Goal: Task Accomplishment & Management: Manage account settings

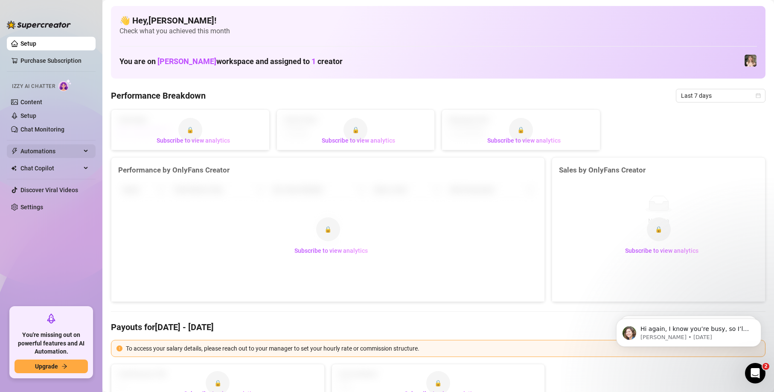
click at [37, 147] on span "Automations" at bounding box center [50, 151] width 61 height 14
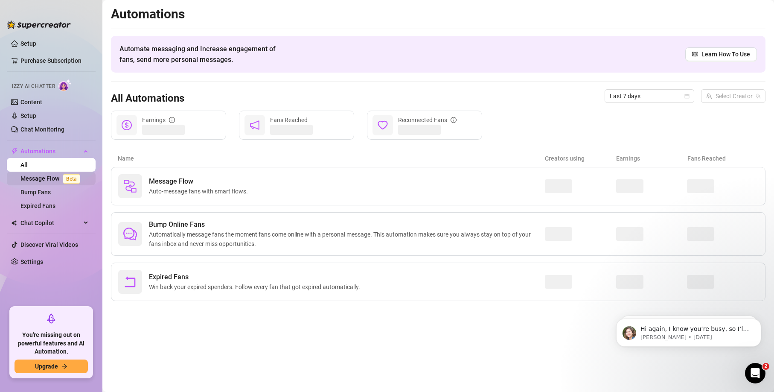
click at [44, 182] on link "Message Flow Beta" at bounding box center [51, 178] width 63 height 7
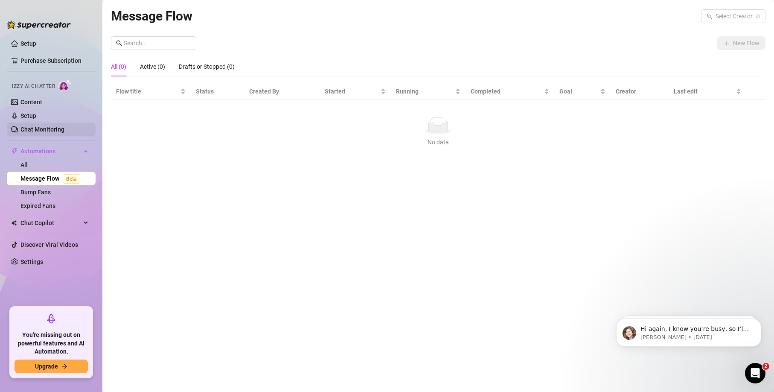
click at [44, 128] on link "Chat Monitoring" at bounding box center [42, 129] width 44 height 7
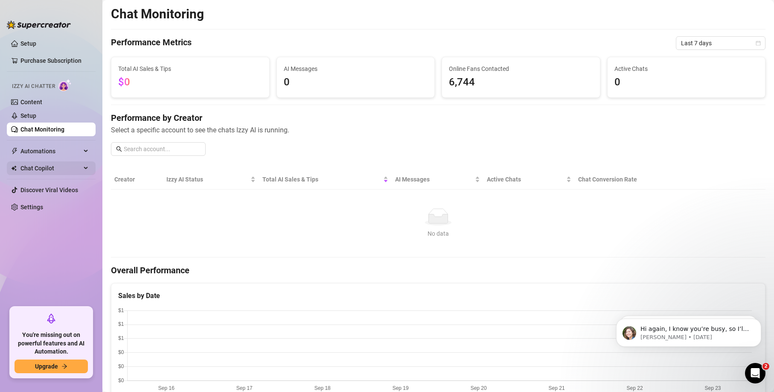
click at [55, 167] on span "Chat Copilot" at bounding box center [50, 168] width 61 height 14
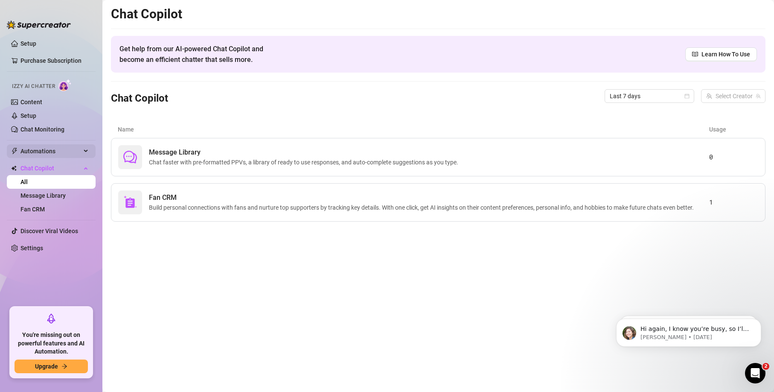
click at [36, 154] on span "Automations" at bounding box center [50, 151] width 61 height 14
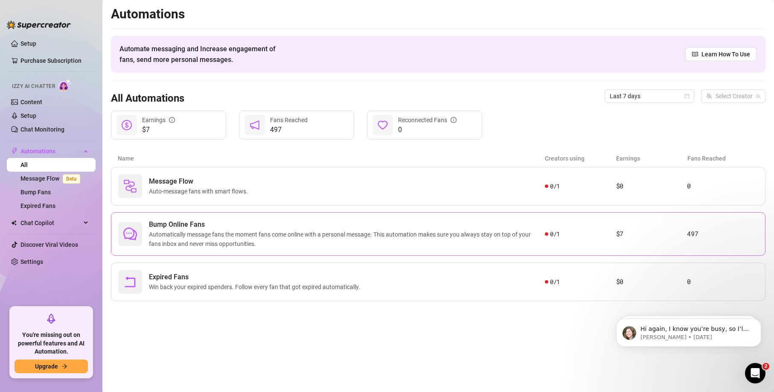
click at [269, 235] on span "Automatically message fans the moment fans come online with a personal message.…" at bounding box center [347, 238] width 396 height 19
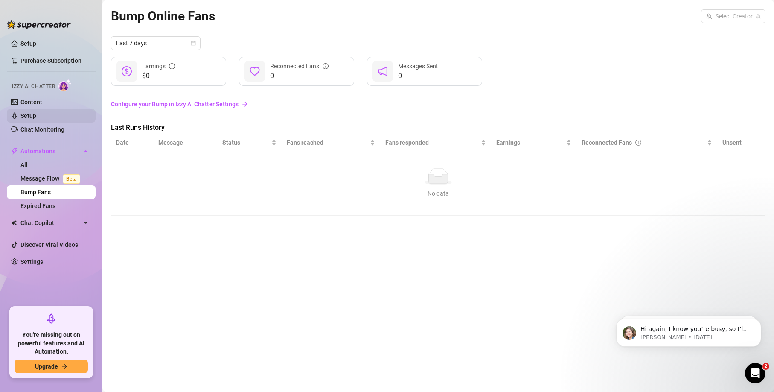
click at [35, 116] on link "Setup" at bounding box center [28, 115] width 16 height 7
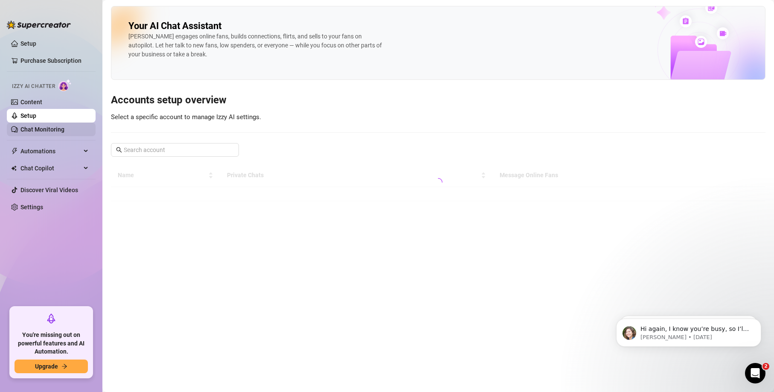
click at [35, 128] on link "Chat Monitoring" at bounding box center [42, 129] width 44 height 7
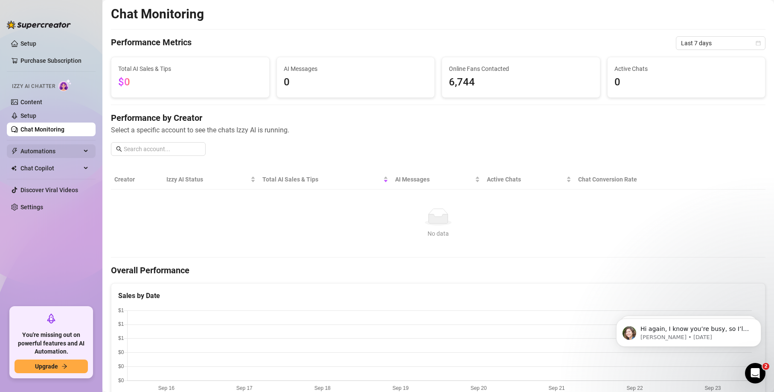
click at [39, 153] on span "Automations" at bounding box center [50, 151] width 61 height 14
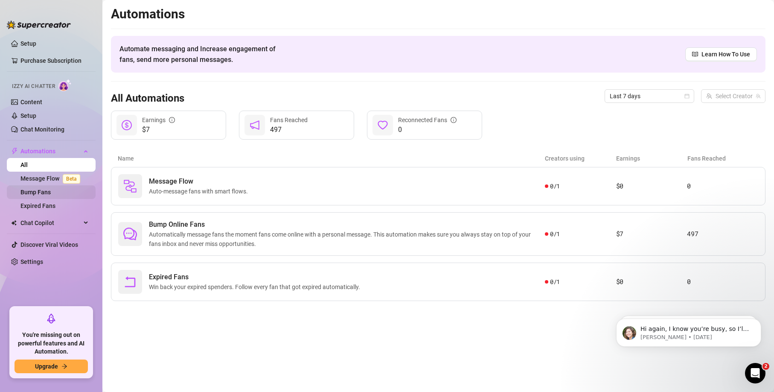
click at [39, 191] on link "Bump Fans" at bounding box center [35, 192] width 30 height 7
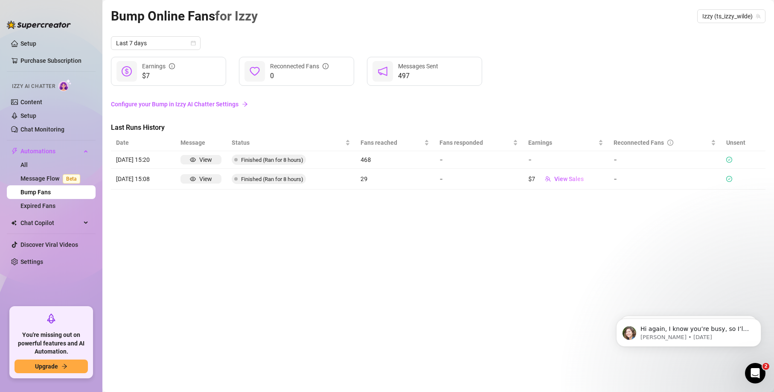
click at [127, 106] on link "Configure your Bump in Izzy AI Chatter Settings" at bounding box center [438, 103] width 654 height 9
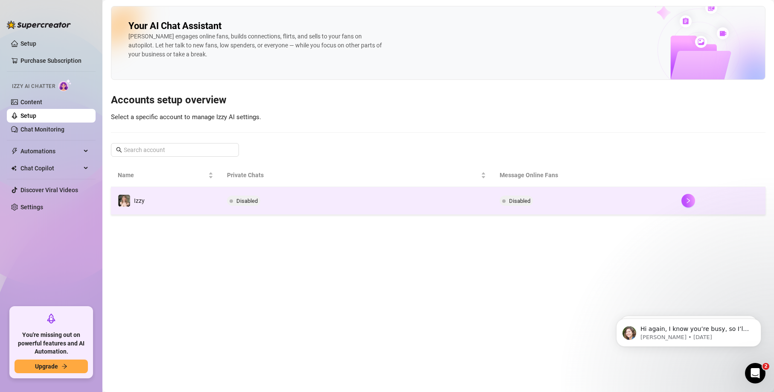
click at [239, 199] on span "Disabled" at bounding box center [246, 200] width 21 height 6
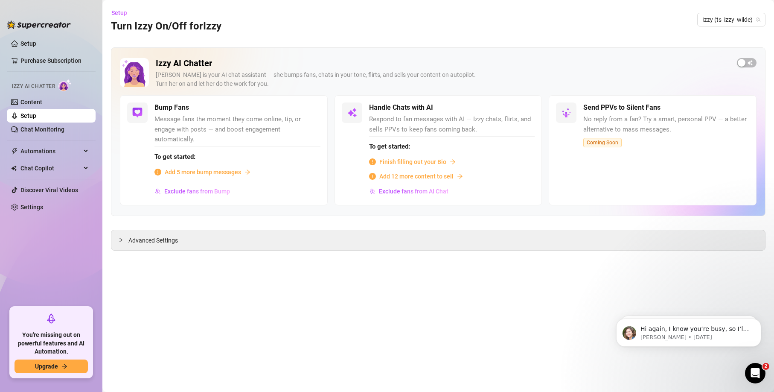
click at [196, 173] on span "Add 5 more bump messages" at bounding box center [203, 171] width 76 height 9
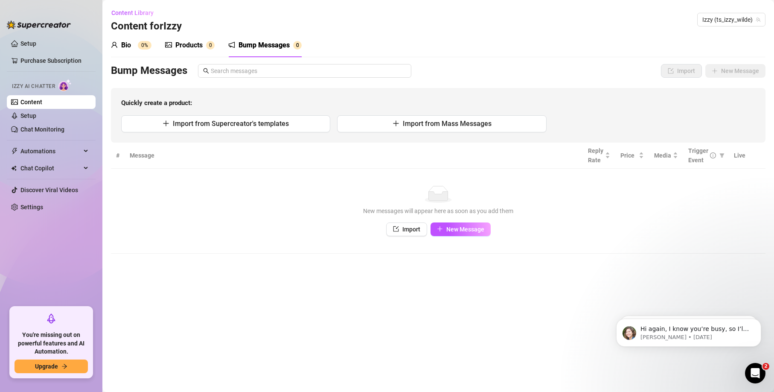
click at [216, 158] on th "Message" at bounding box center [354, 155] width 458 height 26
click at [71, 150] on span "Automations" at bounding box center [50, 151] width 61 height 14
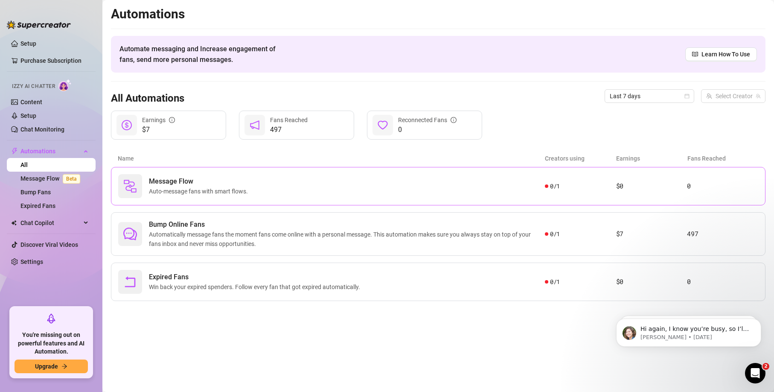
click at [209, 193] on span "Auto-message fans with smart flows." at bounding box center [200, 190] width 102 height 9
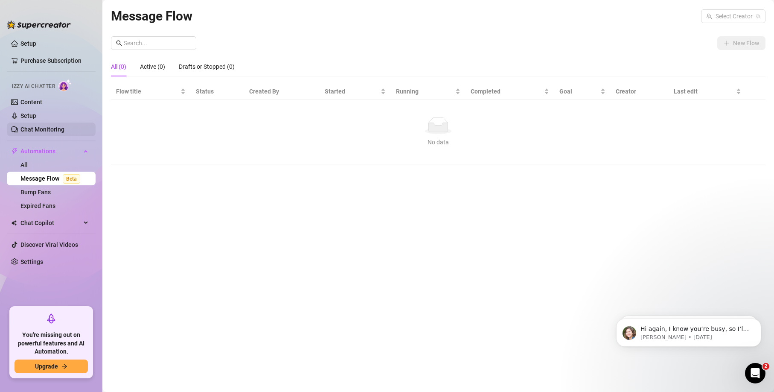
click at [40, 131] on link "Chat Monitoring" at bounding box center [42, 129] width 44 height 7
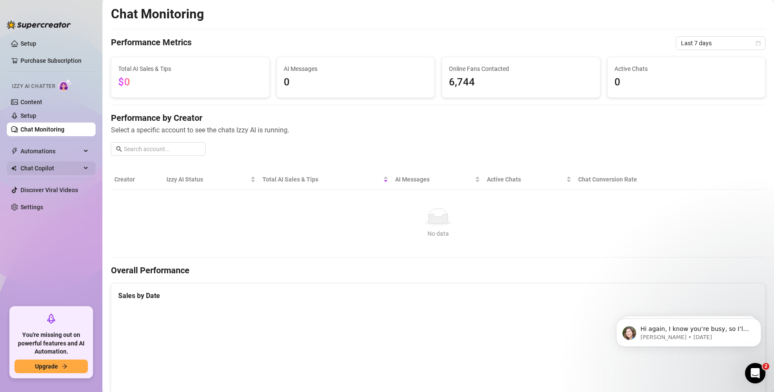
click at [55, 171] on span "Chat Copilot" at bounding box center [50, 168] width 61 height 14
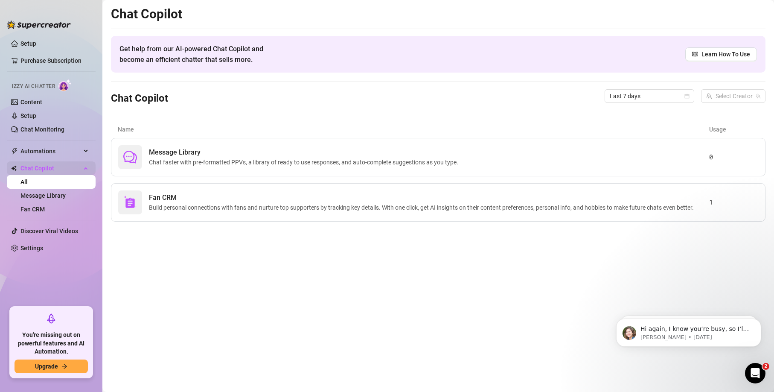
click at [37, 168] on span "Chat Copilot" at bounding box center [50, 168] width 61 height 14
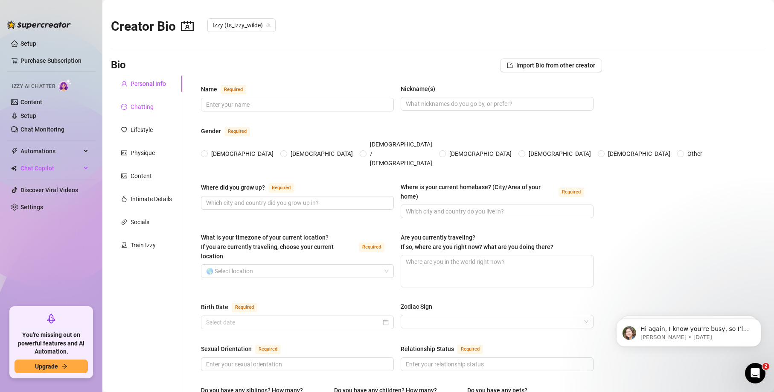
click at [148, 108] on div "Chatting" at bounding box center [142, 106] width 23 height 9
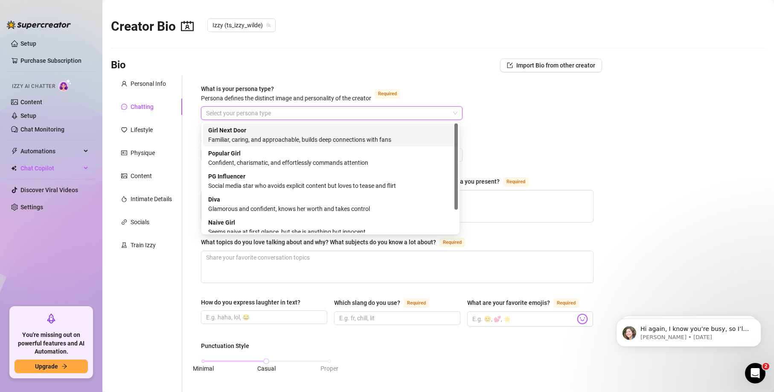
click at [218, 115] on input "What is your persona type? [PERSON_NAME] defines the distinct image and persona…" at bounding box center [328, 113] width 244 height 13
click at [231, 127] on strong "Girl Next Door" at bounding box center [227, 130] width 38 height 7
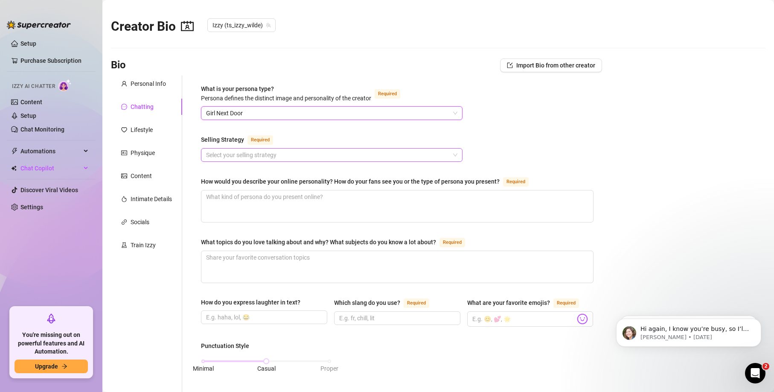
click at [232, 154] on input "Selling Strategy Required" at bounding box center [328, 154] width 244 height 13
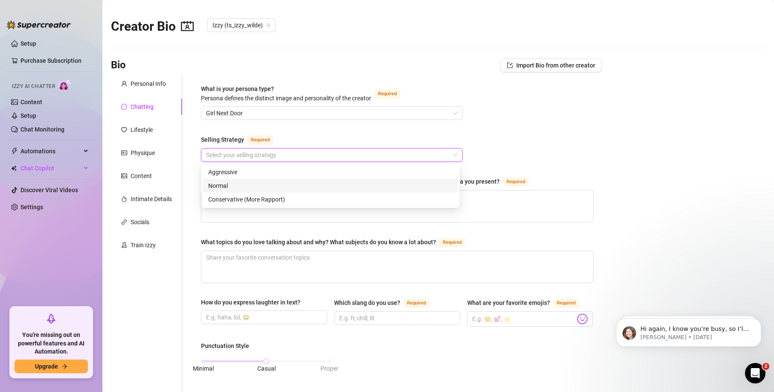
click at [229, 184] on div "Normal" at bounding box center [330, 185] width 244 height 9
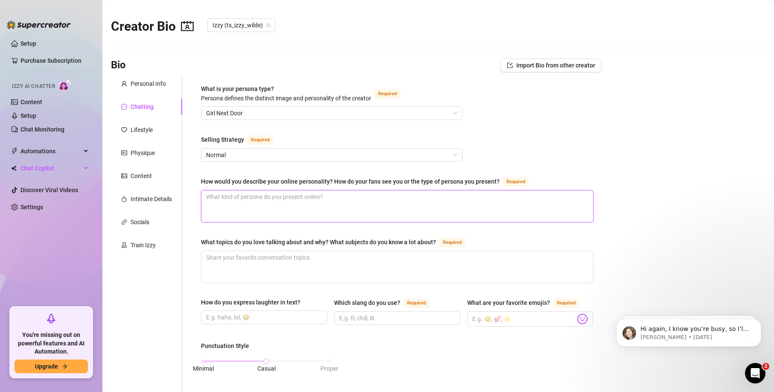
click at [241, 210] on textarea "How would you describe your online personality? How do your fans see you or the…" at bounding box center [397, 206] width 392 height 32
type textarea "s"
type textarea "sw"
type textarea "swe"
type textarea "swee"
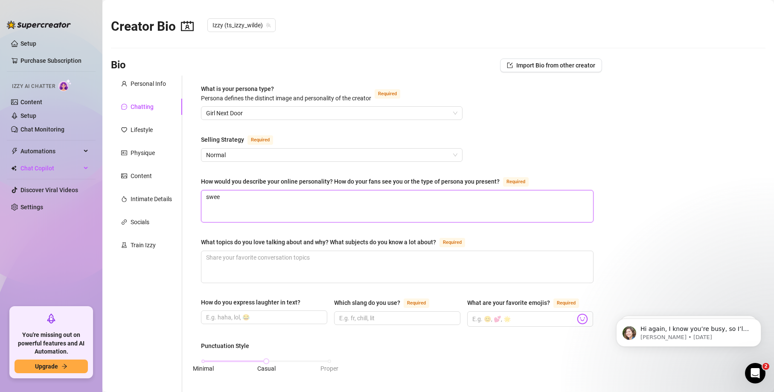
type textarea "sweet"
type textarea "sweet."
type textarea "sweet"
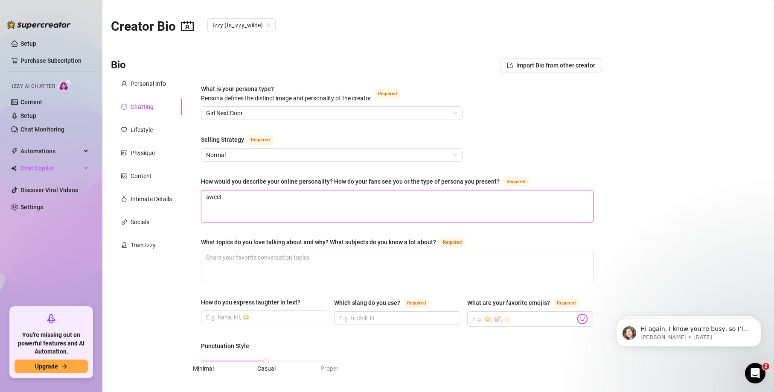
type textarea "sweet"
type textarea "sweet a"
type textarea "sweet an"
type textarea "sweet and"
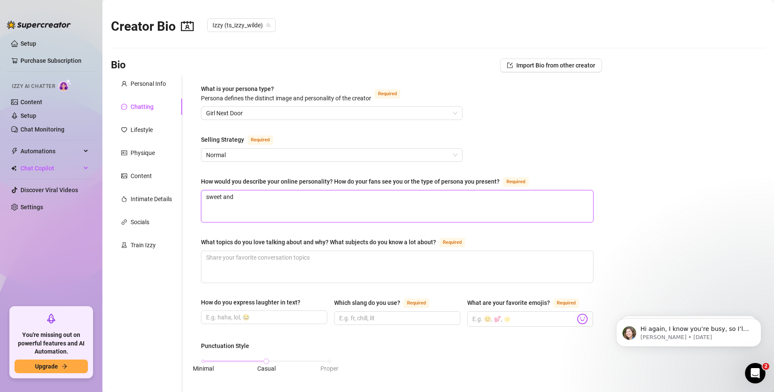
type textarea "sweet and d"
type textarea "sweet and da"
type textarea "sweet and dad"
type textarea "sweet and dadd"
type textarea "sweet and daddi"
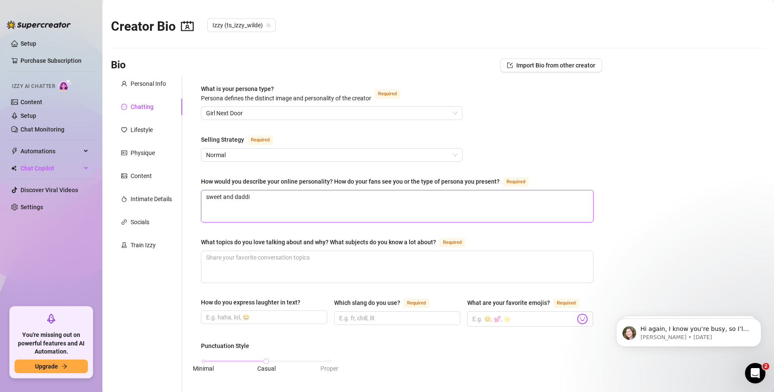
type textarea "sweet and dadd"
type textarea "sweet and daddy"
type textarea "sweet and daddys"
type textarea "sweet and daddys g"
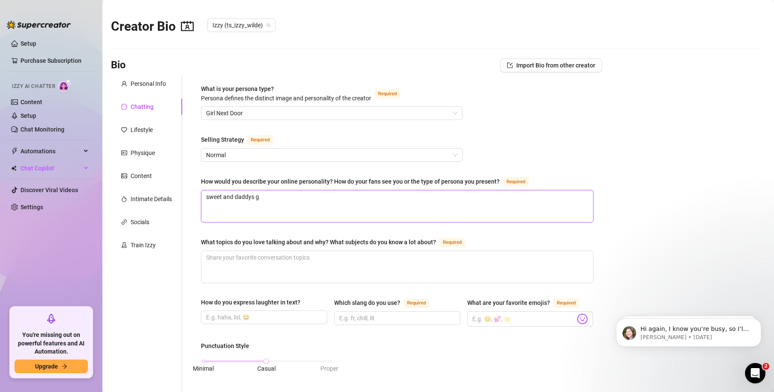
type textarea "sweet and daddys gi"
type textarea "sweet and daddys gir"
type textarea "sweet and daddys girl"
click at [265, 266] on textarea "What topics do you love talking about and why? What subjects do you know a lot …" at bounding box center [397, 267] width 392 height 32
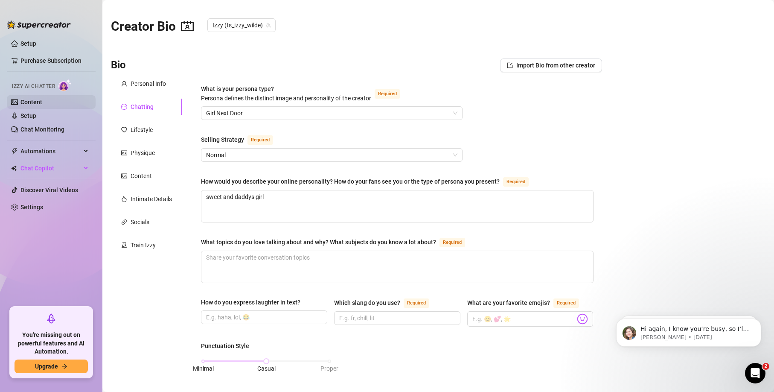
click at [33, 99] on link "Content" at bounding box center [31, 102] width 22 height 7
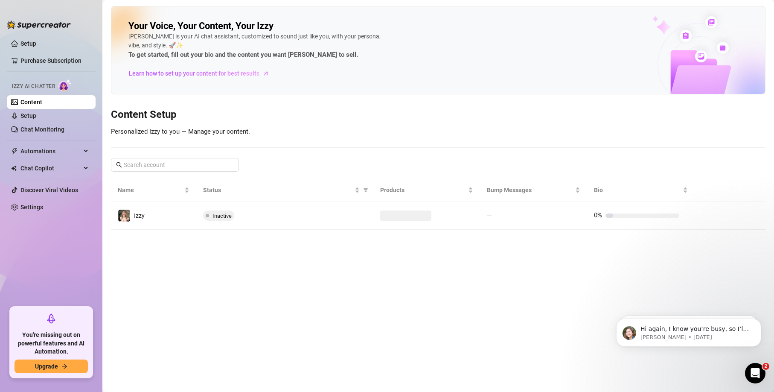
click at [32, 99] on link "Content" at bounding box center [31, 102] width 22 height 7
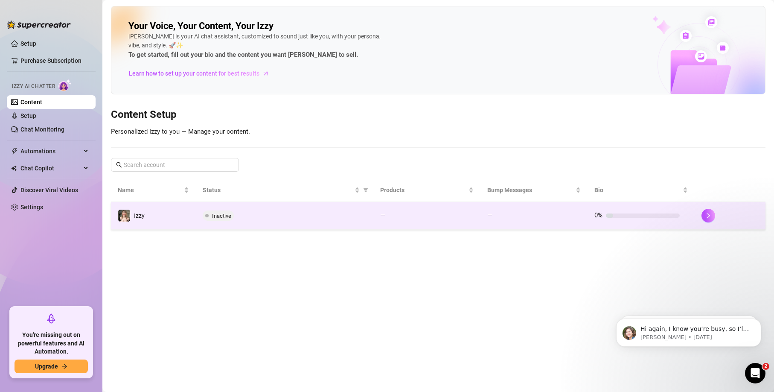
click at [227, 213] on span "Inactive" at bounding box center [221, 215] width 19 height 6
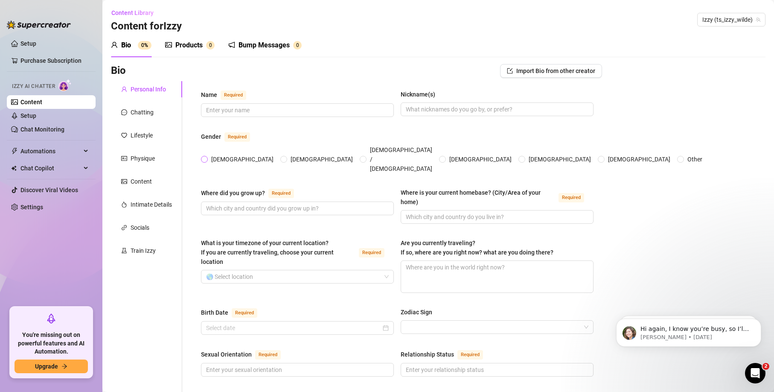
click at [206, 157] on input "[DEMOGRAPHIC_DATA]" at bounding box center [204, 160] width 3 height 6
radio input "true"
click at [270, 45] on div "Bump Messages" at bounding box center [263, 45] width 51 height 10
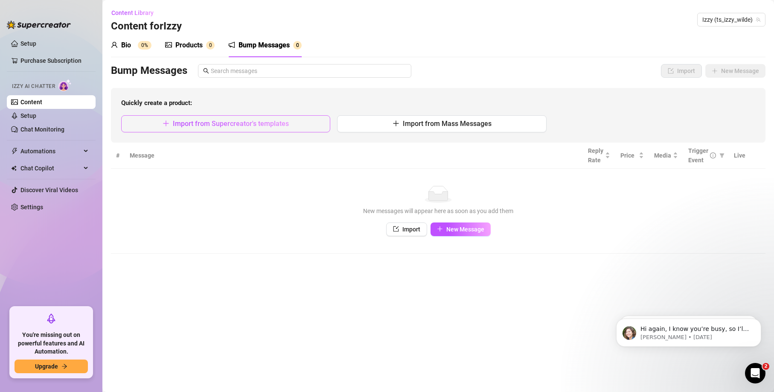
click at [222, 126] on span "Import from Supercreator's templates" at bounding box center [231, 123] width 116 height 8
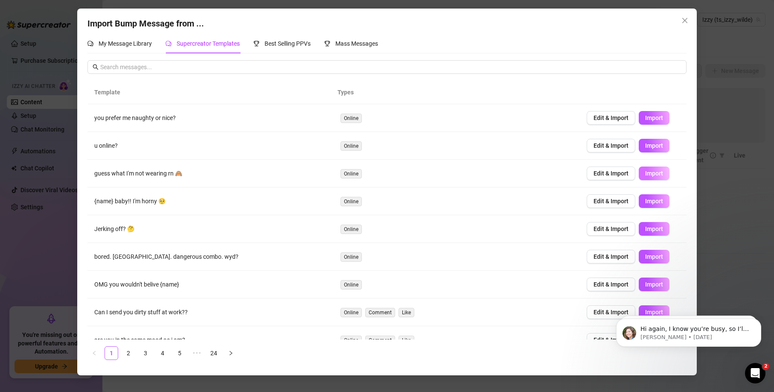
click at [651, 174] on span "Import" at bounding box center [654, 173] width 18 height 7
type textarea "guess what I'm not wearing rn 🙈"
click at [651, 171] on span "Import" at bounding box center [654, 173] width 18 height 7
click at [51, 44] on div "Import Bump Message from ... My Message Library Supercreator Templates Best Sel…" at bounding box center [387, 196] width 774 height 392
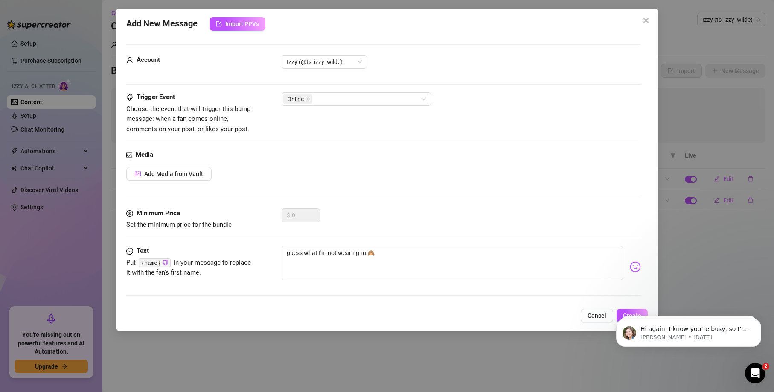
click at [290, 180] on div "Add Media from Vault" at bounding box center [383, 174] width 514 height 14
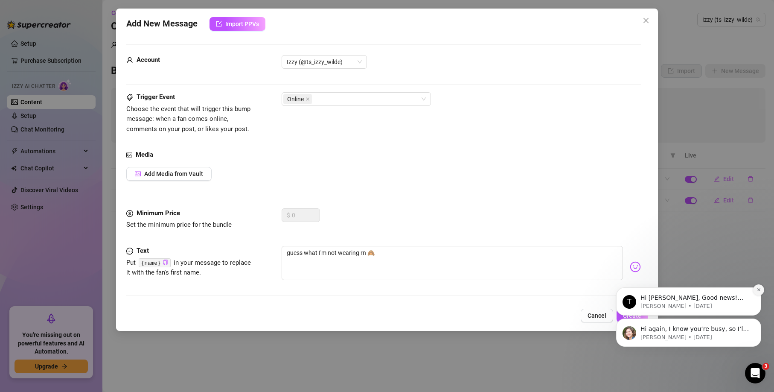
click at [760, 289] on button "Dismiss notification" at bounding box center [758, 289] width 11 height 11
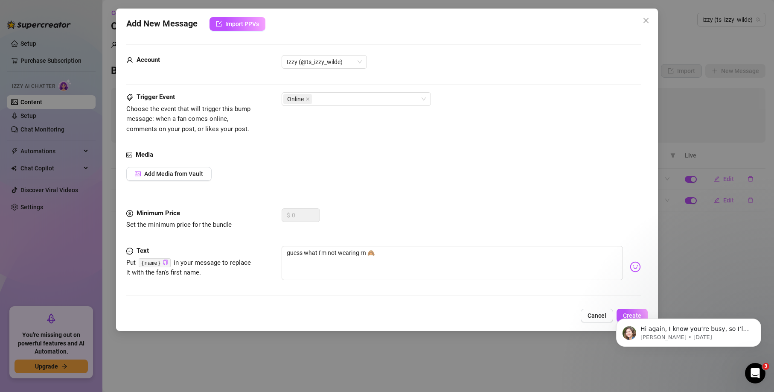
click at [627, 314] on div "Hi again, I know you’re busy, so I’ll keep it short. Why should you try Supercr…" at bounding box center [688, 293] width 157 height 107
click at [757, 321] on icon "Dismiss notification" at bounding box center [758, 320] width 3 height 3
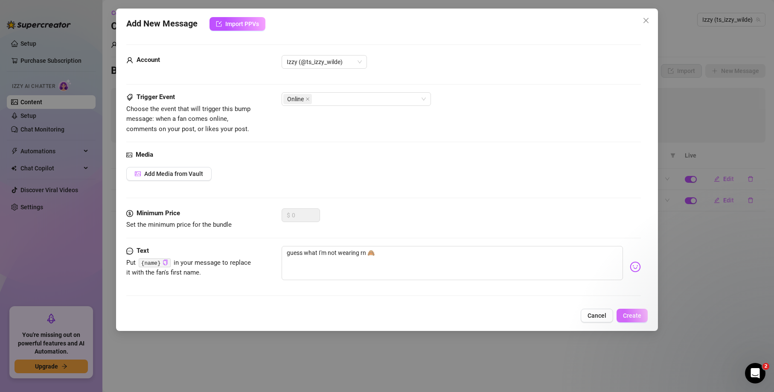
click at [633, 317] on span "Create" at bounding box center [632, 315] width 18 height 7
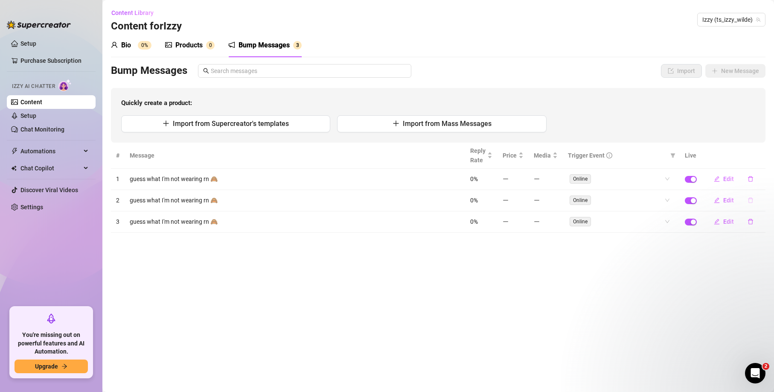
click at [750, 200] on icon "delete" at bounding box center [750, 200] width 6 height 6
click at [762, 177] on span "Yes" at bounding box center [759, 177] width 10 height 7
click at [749, 200] on icon "delete" at bounding box center [750, 200] width 6 height 6
click at [760, 177] on span "Yes" at bounding box center [759, 177] width 10 height 7
